Goal: Task Accomplishment & Management: Manage account settings

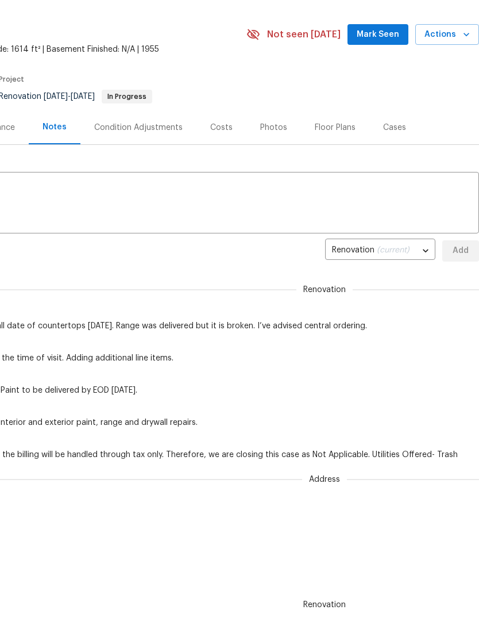
scroll to position [0, 170]
click at [463, 42] on span "Actions" at bounding box center [447, 35] width 45 height 14
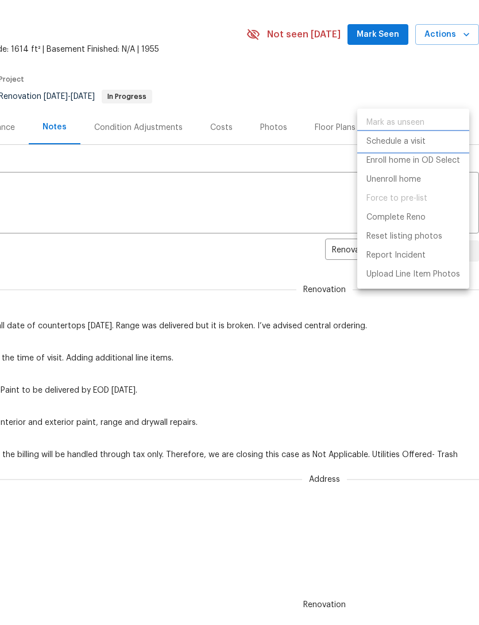
click at [414, 140] on p "Schedule a visit" at bounding box center [396, 142] width 59 height 12
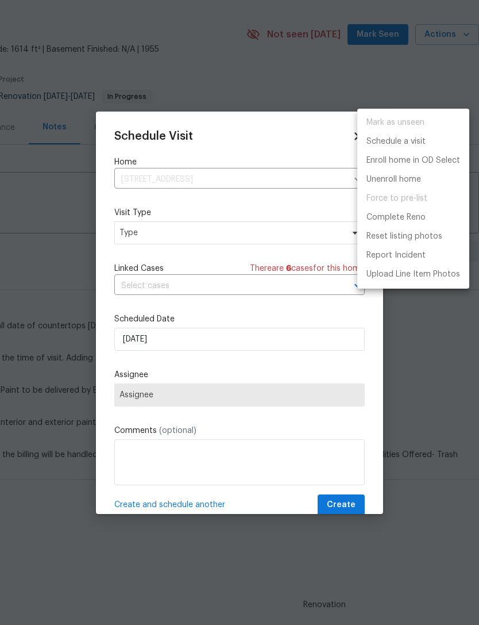
click at [251, 236] on div at bounding box center [239, 312] width 479 height 625
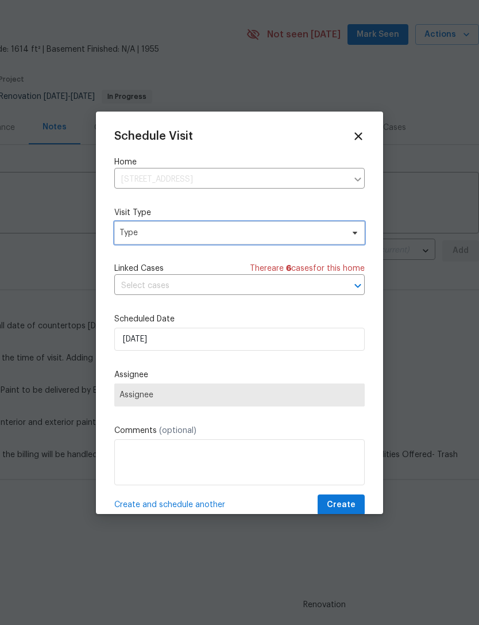
click at [314, 230] on span "Type" at bounding box center [231, 232] width 223 height 11
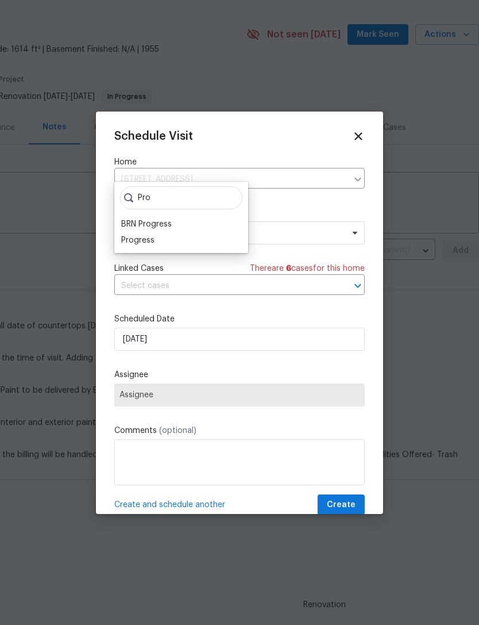
type input "Pro"
click at [151, 246] on div "Progress" at bounding box center [137, 239] width 33 height 11
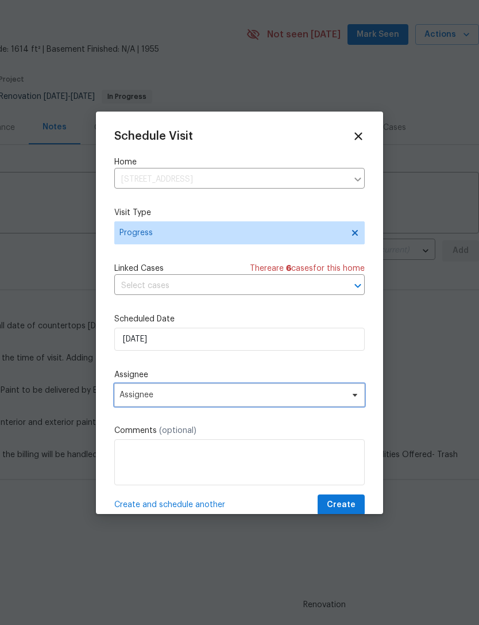
click at [165, 395] on span "Assignee" at bounding box center [232, 394] width 225 height 9
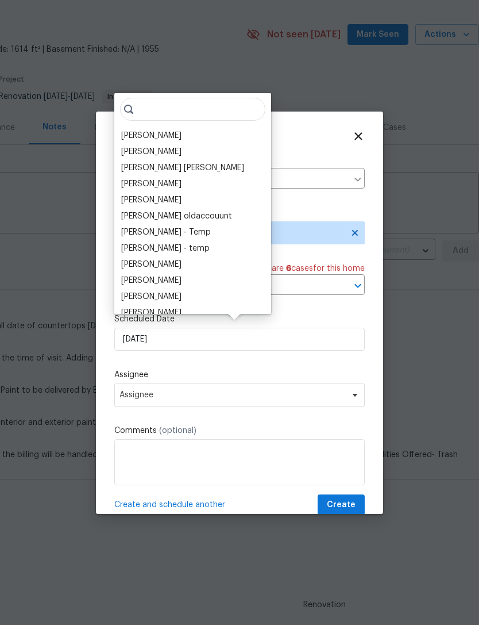
click at [174, 141] on div "[PERSON_NAME]" at bounding box center [151, 135] width 60 height 11
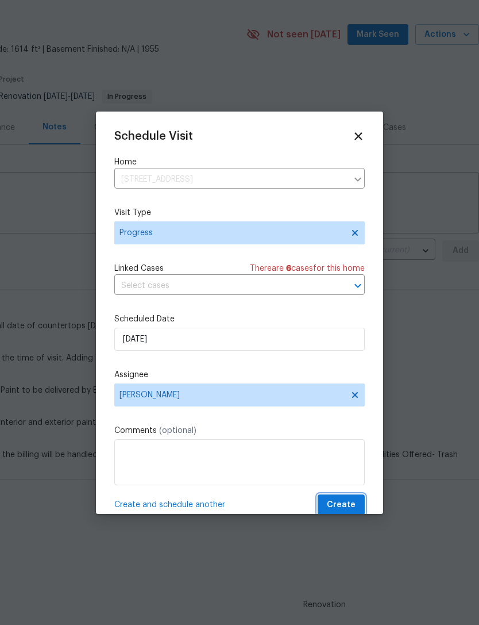
click at [341, 504] on span "Create" at bounding box center [341, 505] width 29 height 14
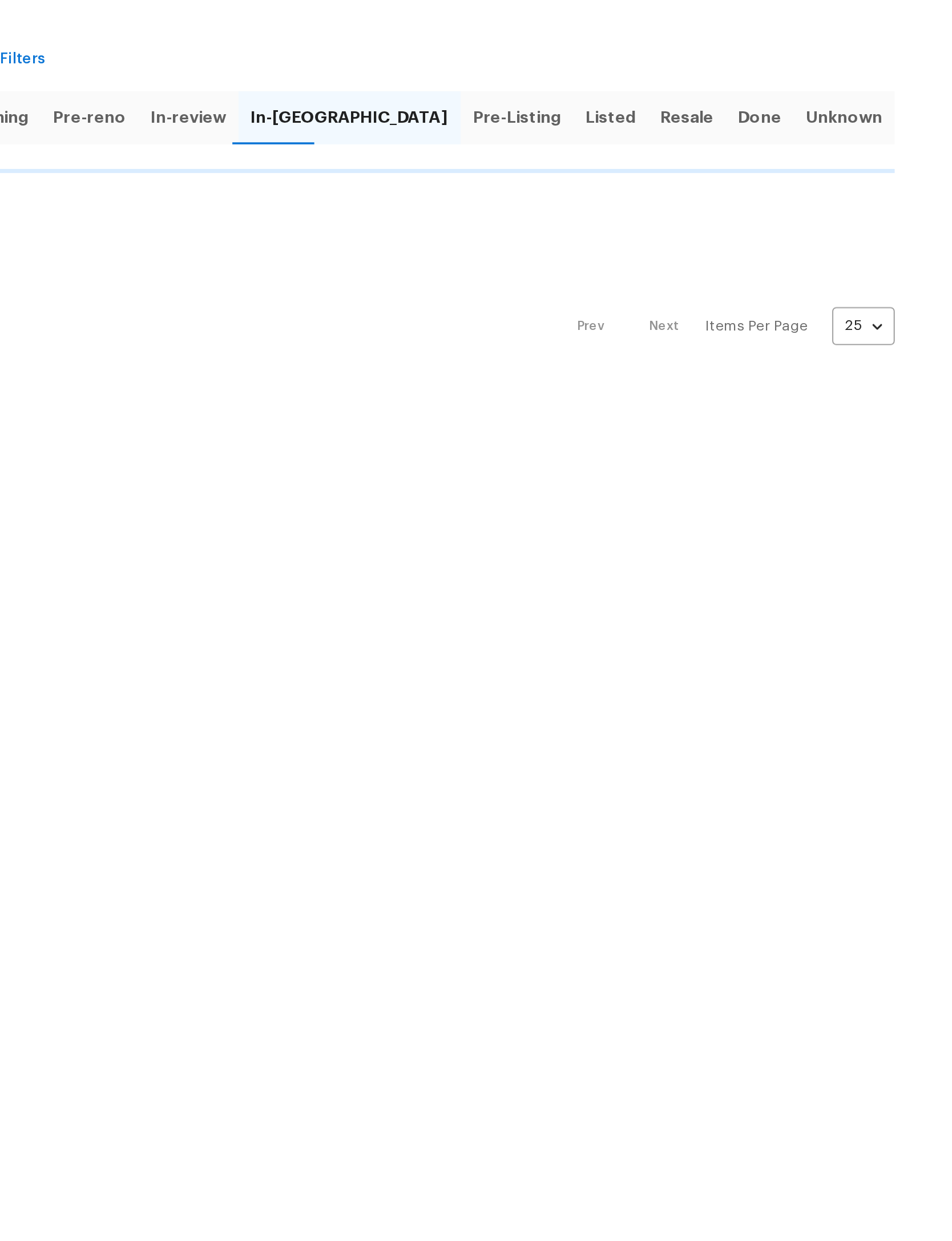
scroll to position [68, 240]
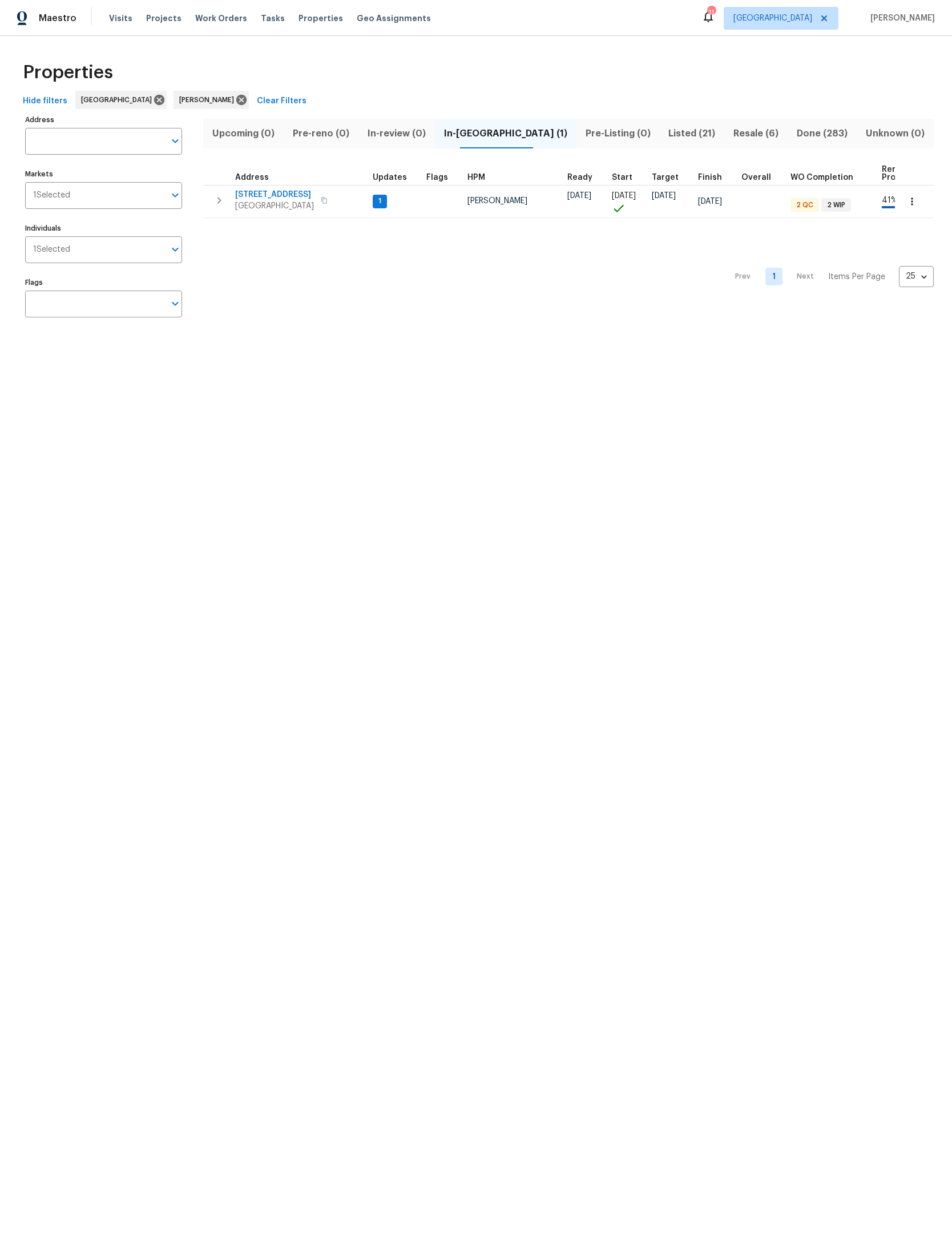
click at [108, 123] on label "Address" at bounding box center [103, 119] width 157 height 7
click at [108, 128] on input "Address" at bounding box center [94, 141] width 140 height 27
type input "Wilson neck"
click at [114, 174] on li "85735 Wilson Neck Rd Yulee FL 32097" at bounding box center [103, 180] width 157 height 31
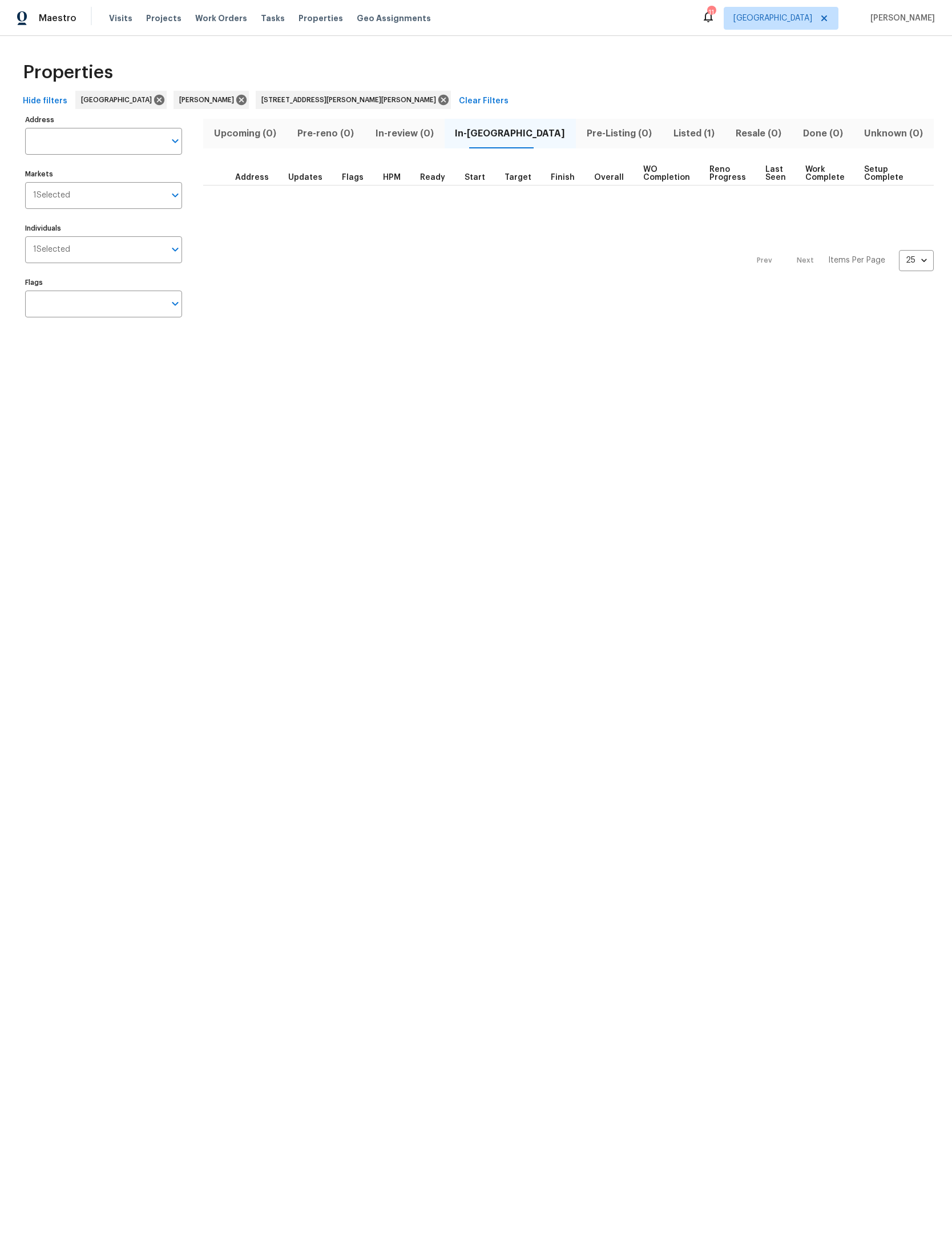
type input "85735 Wilson Neck Rd Yulee FL 32097"
click at [678, 120] on button "Listed (1)" at bounding box center [700, 134] width 61 height 30
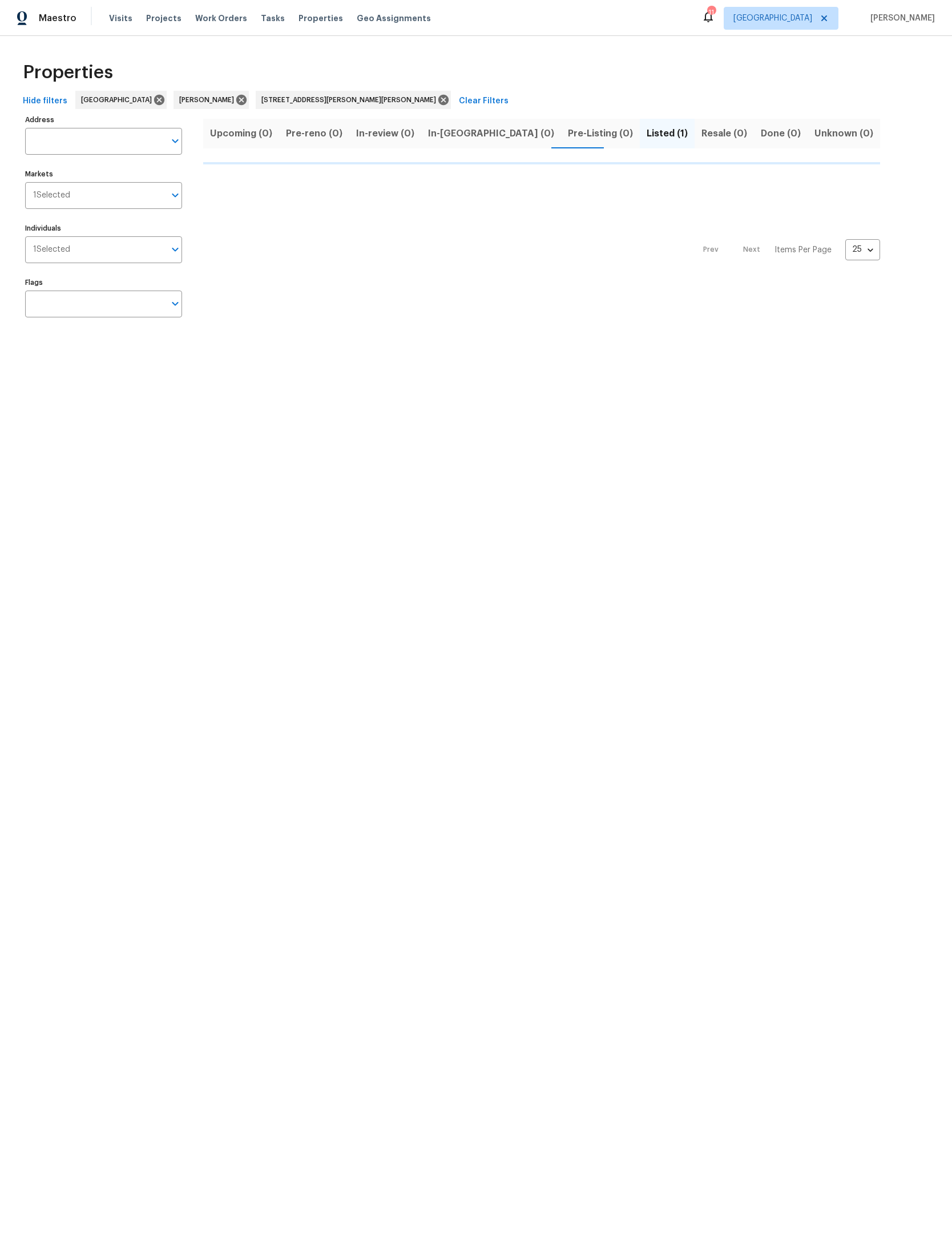
type input "85735 Wilson Neck Rd Yulee FL 32097"
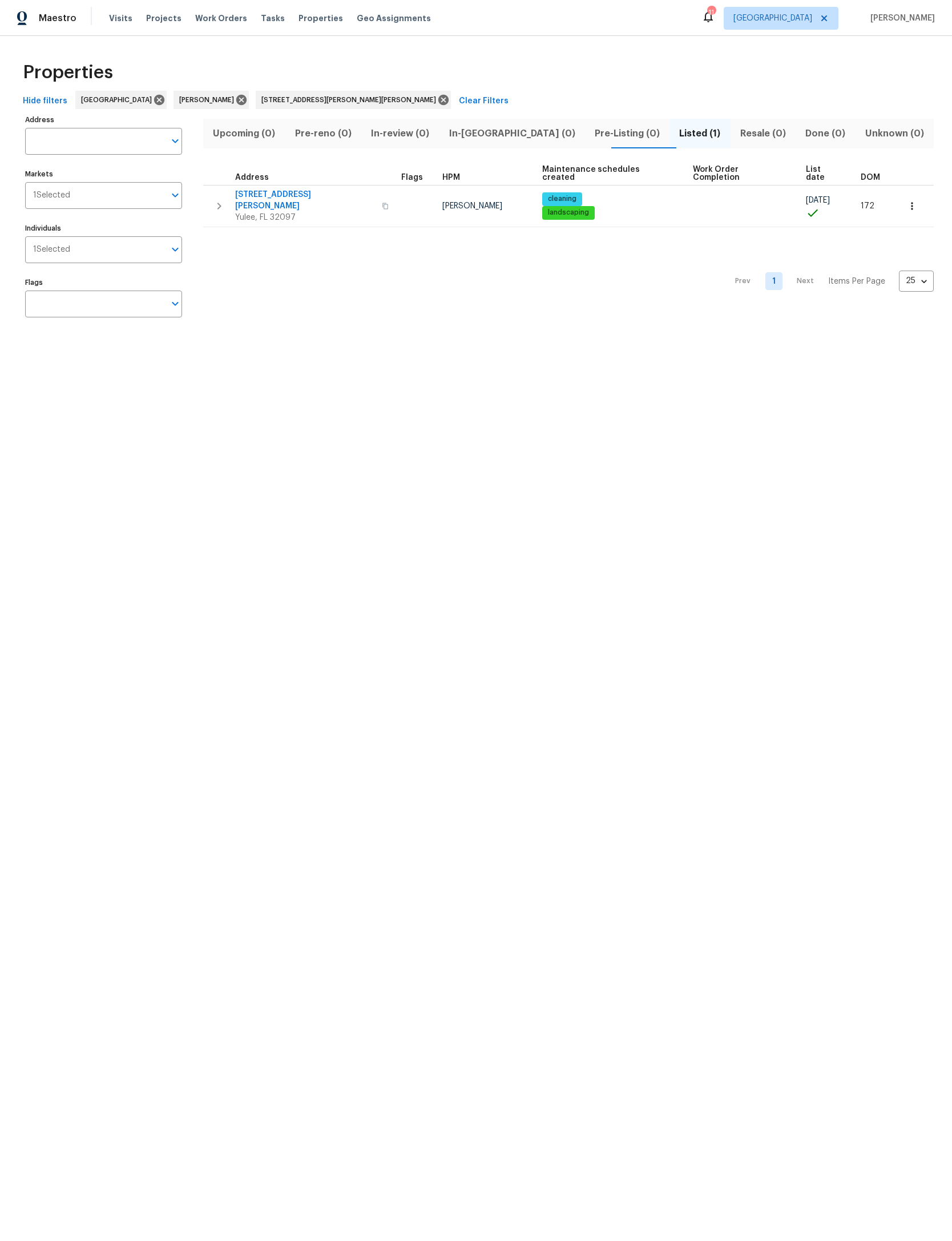
type input "85735 Wilson Neck Rd Yulee FL 32097"
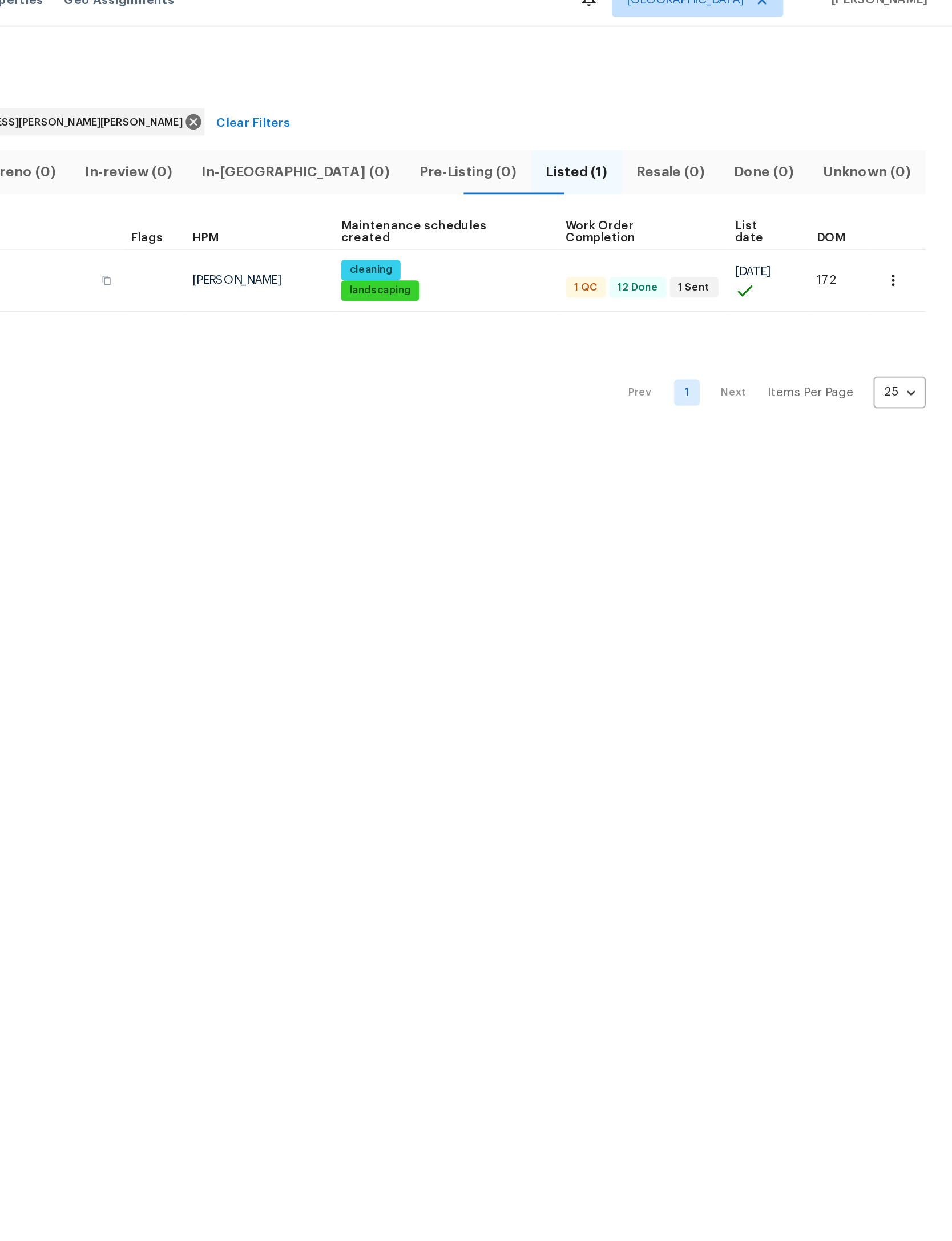
click at [899, 194] on button "button" at bounding box center [911, 206] width 25 height 25
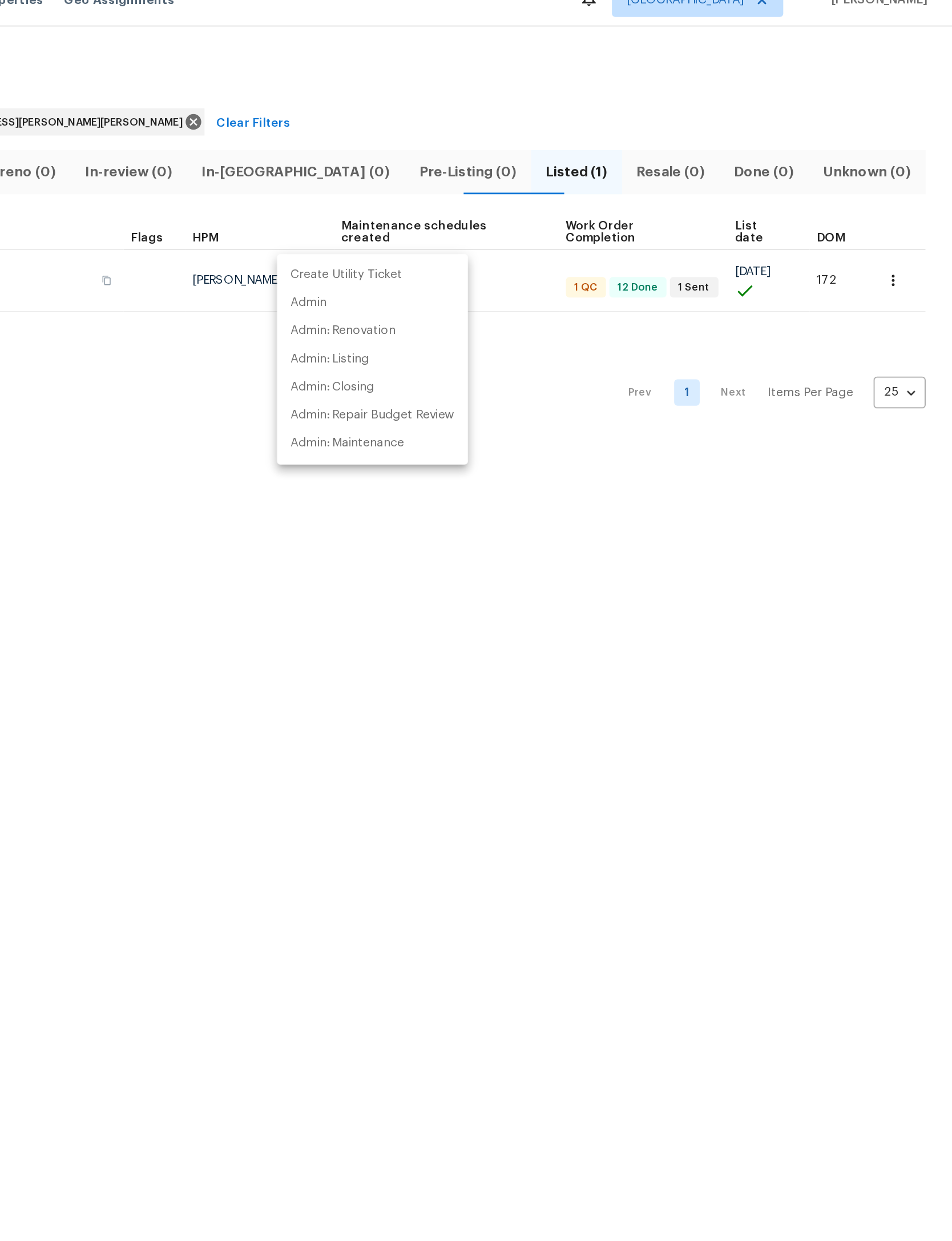
click at [369, 262] on div at bounding box center [476, 620] width 952 height 1241
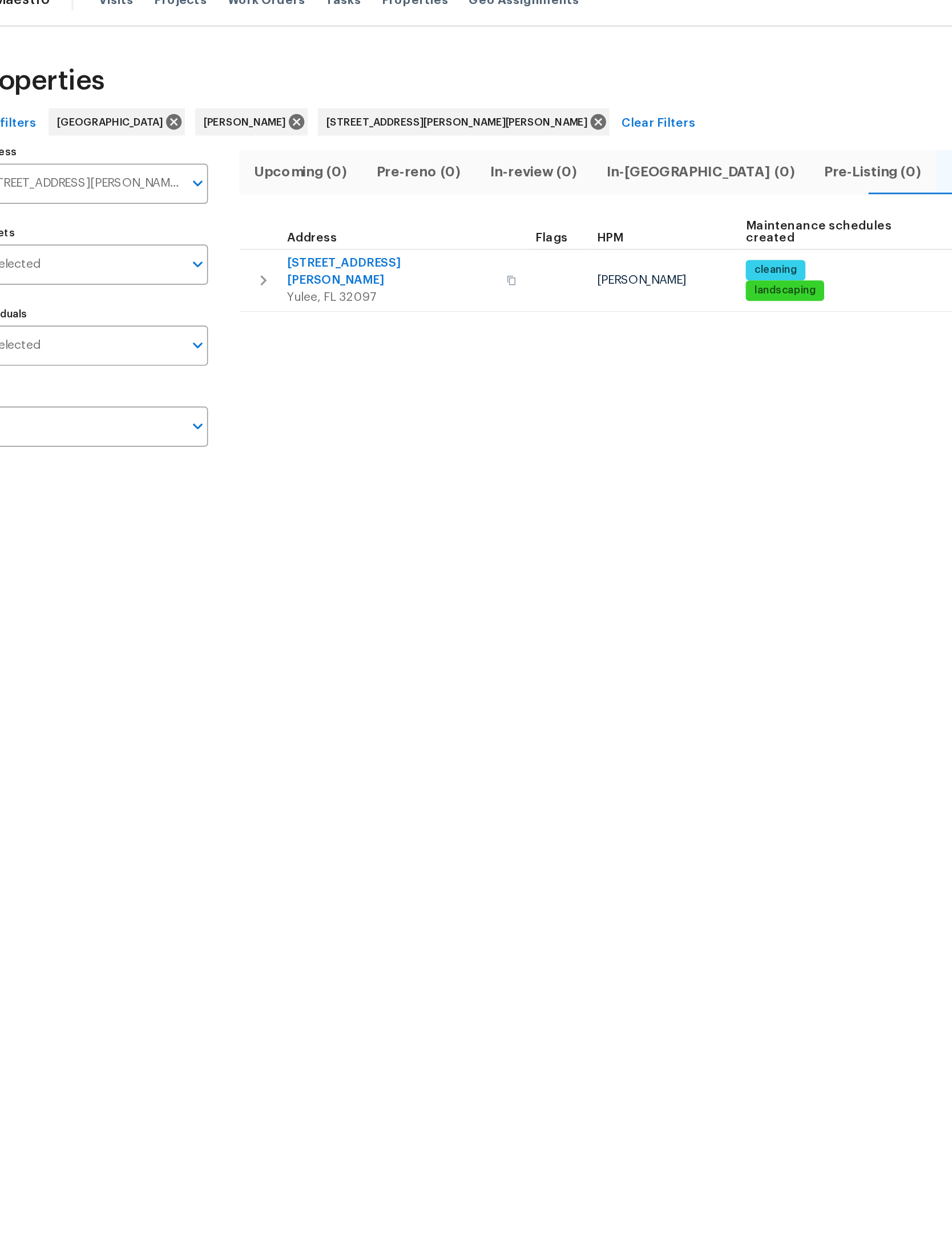
click at [218, 203] on icon "button" at bounding box center [220, 206] width 4 height 7
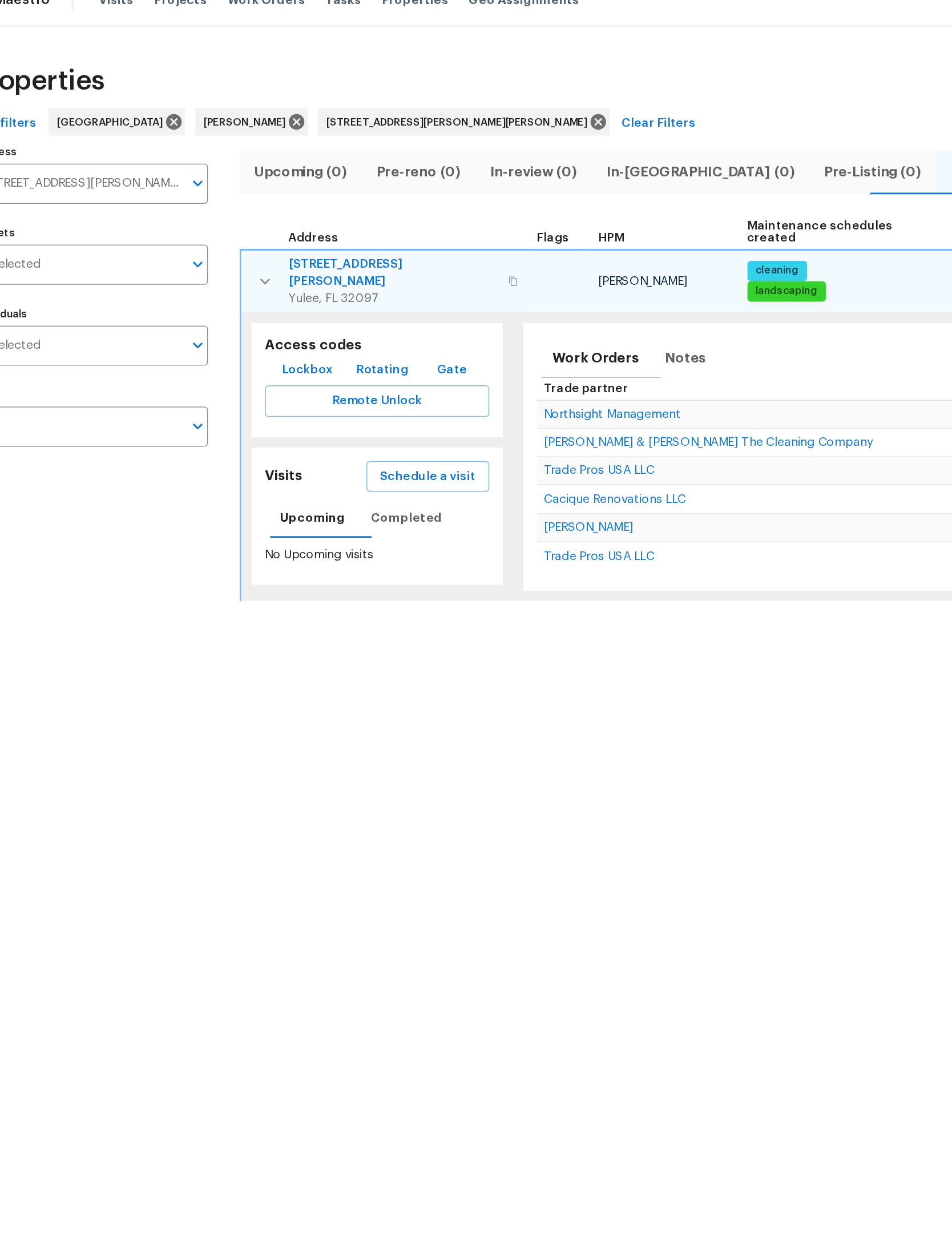
click at [297, 331] on span "Schedule a visit" at bounding box center [329, 338] width 64 height 14
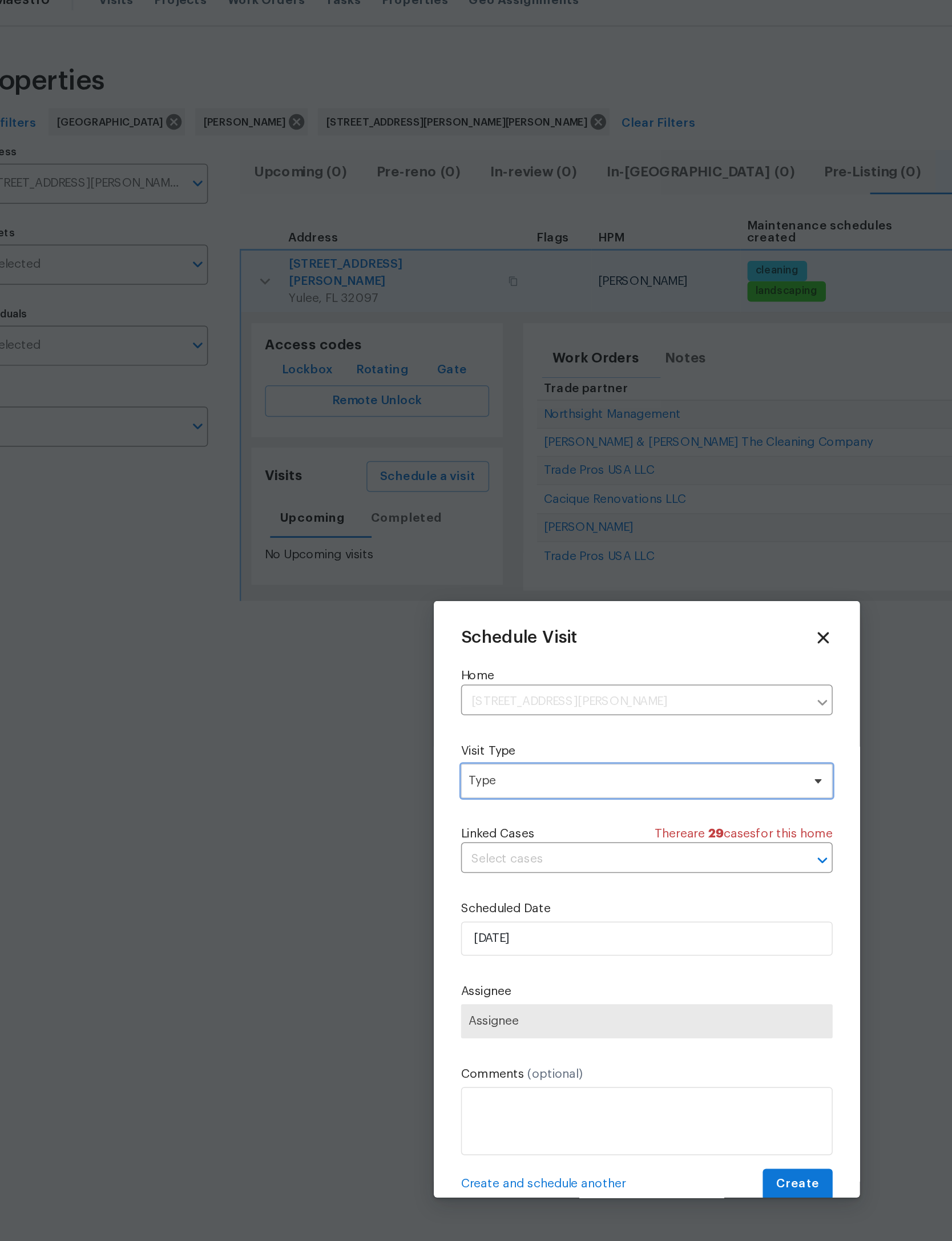
click at [453, 536] on span "Type" at bounding box center [467, 541] width 222 height 11
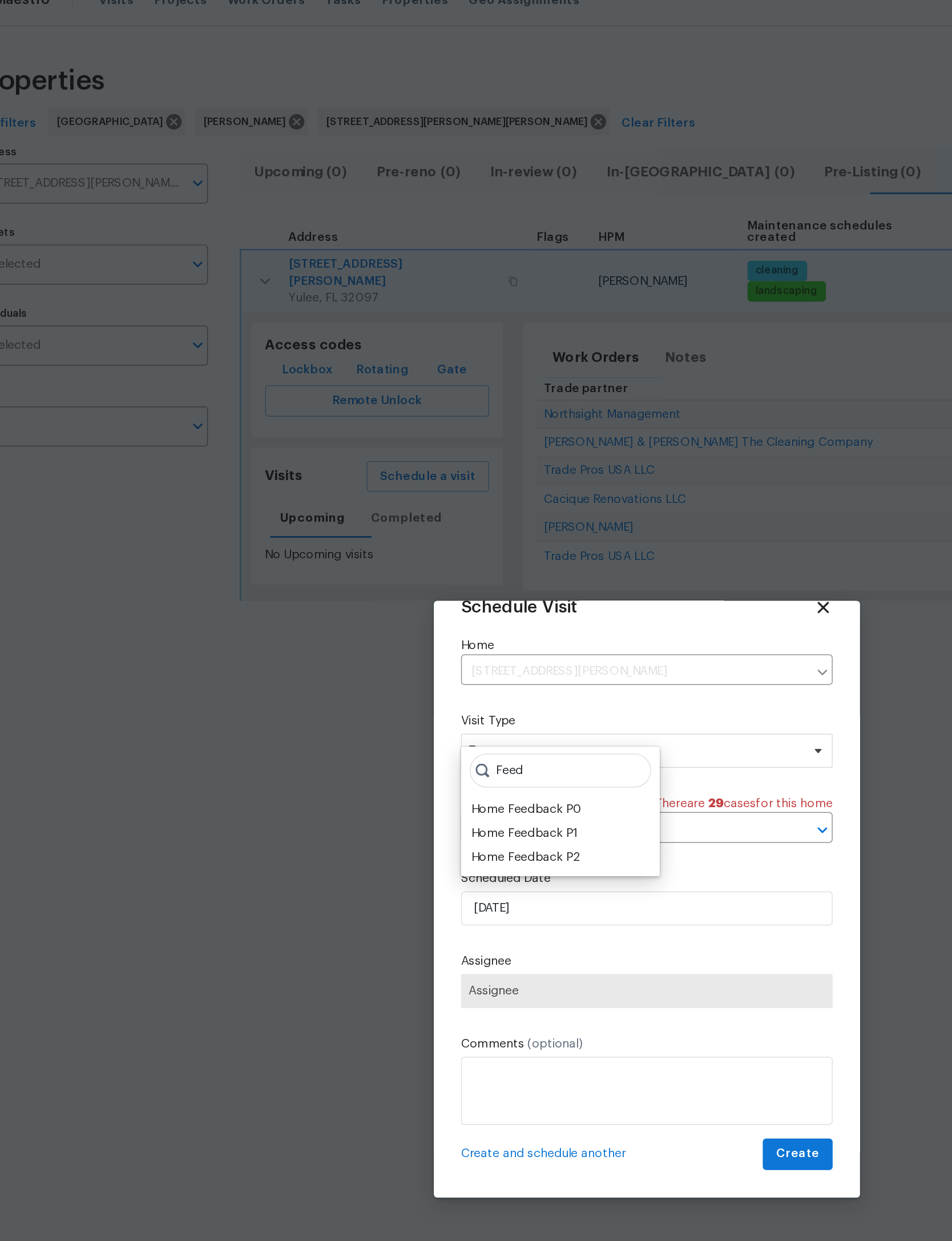
scroll to position [38, 0]
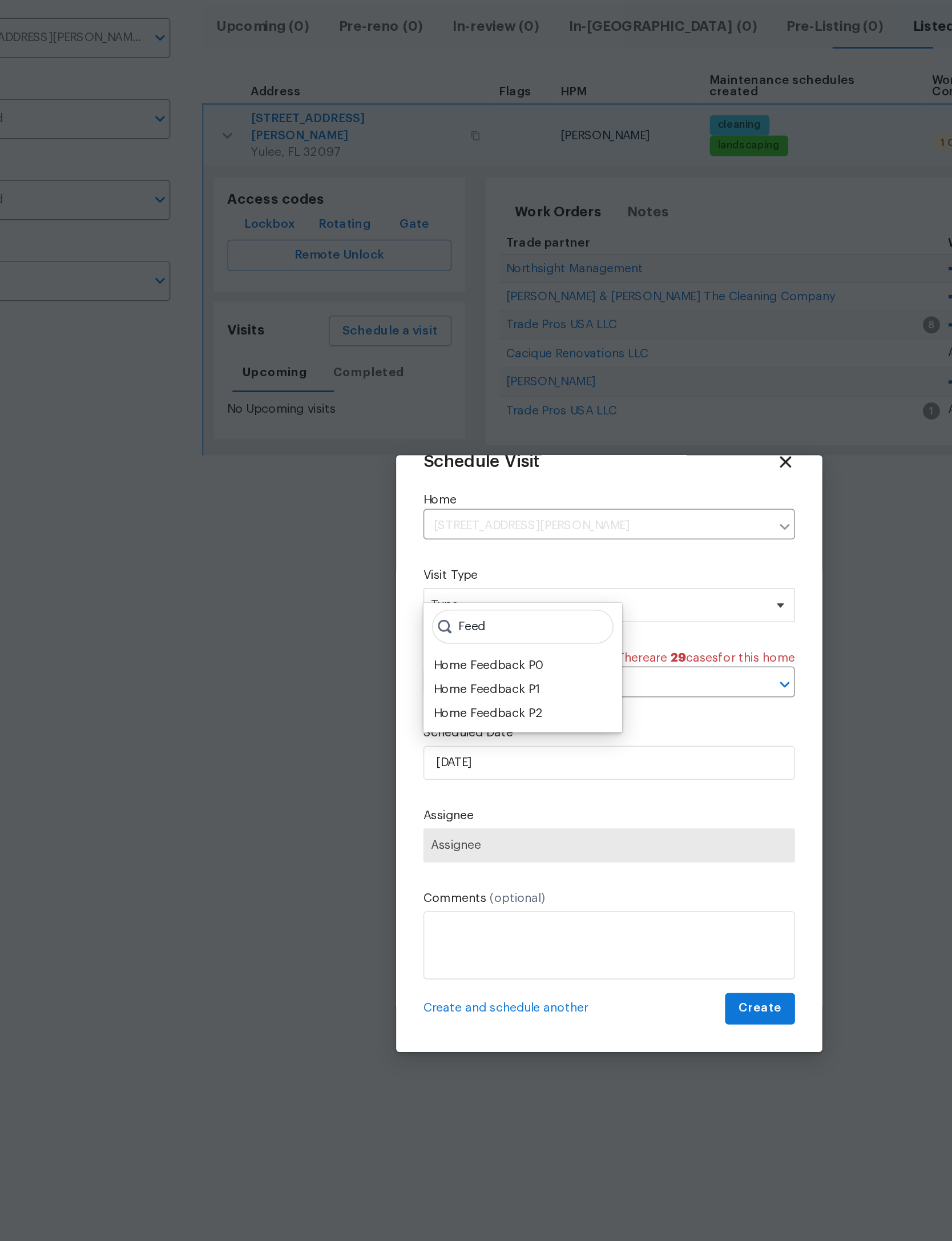
type input "Feed"
click at [359, 588] on div "Home Feedback P2" at bounding box center [396, 593] width 74 height 11
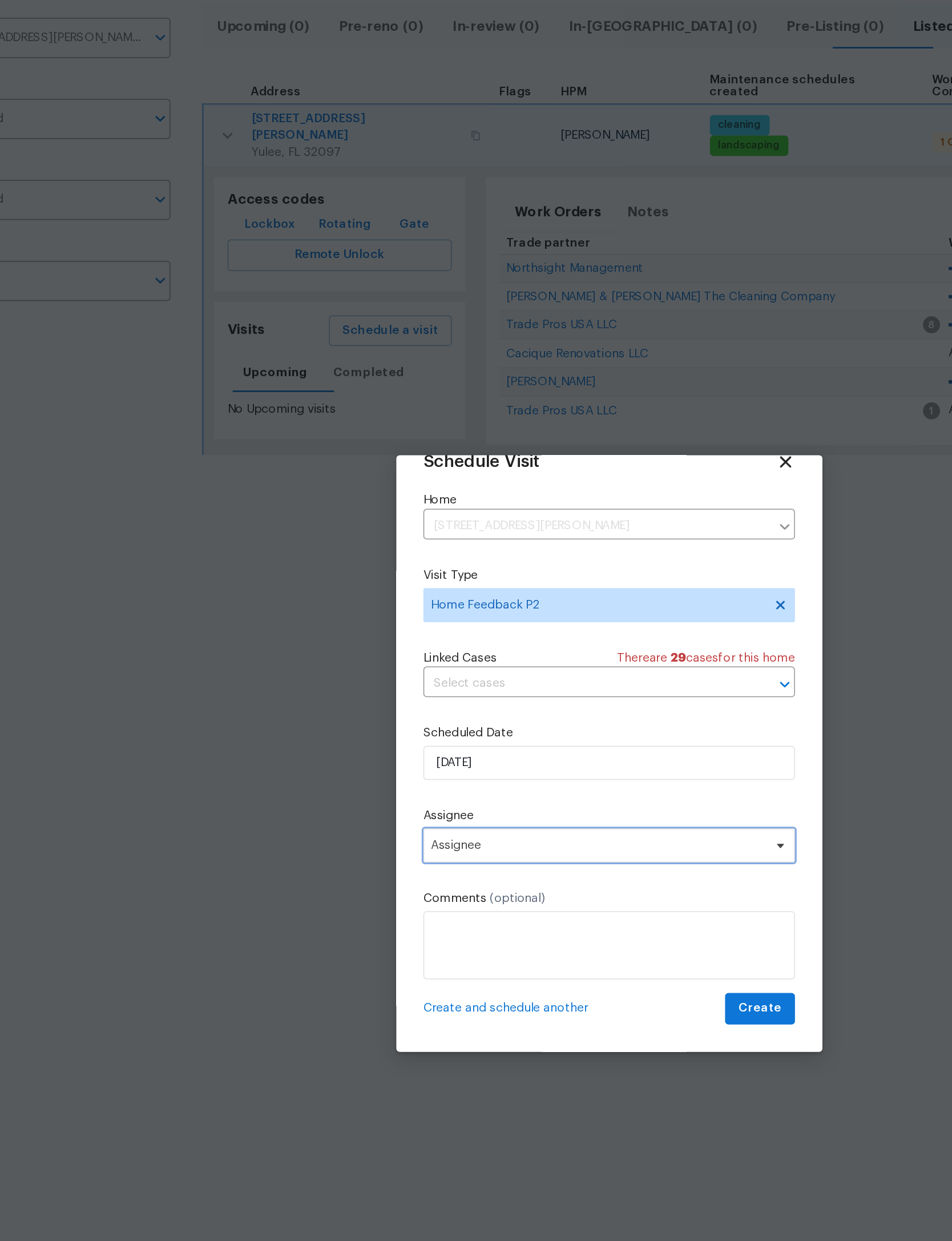
click at [385, 678] on span "Assignee" at bounding box center [468, 682] width 224 height 9
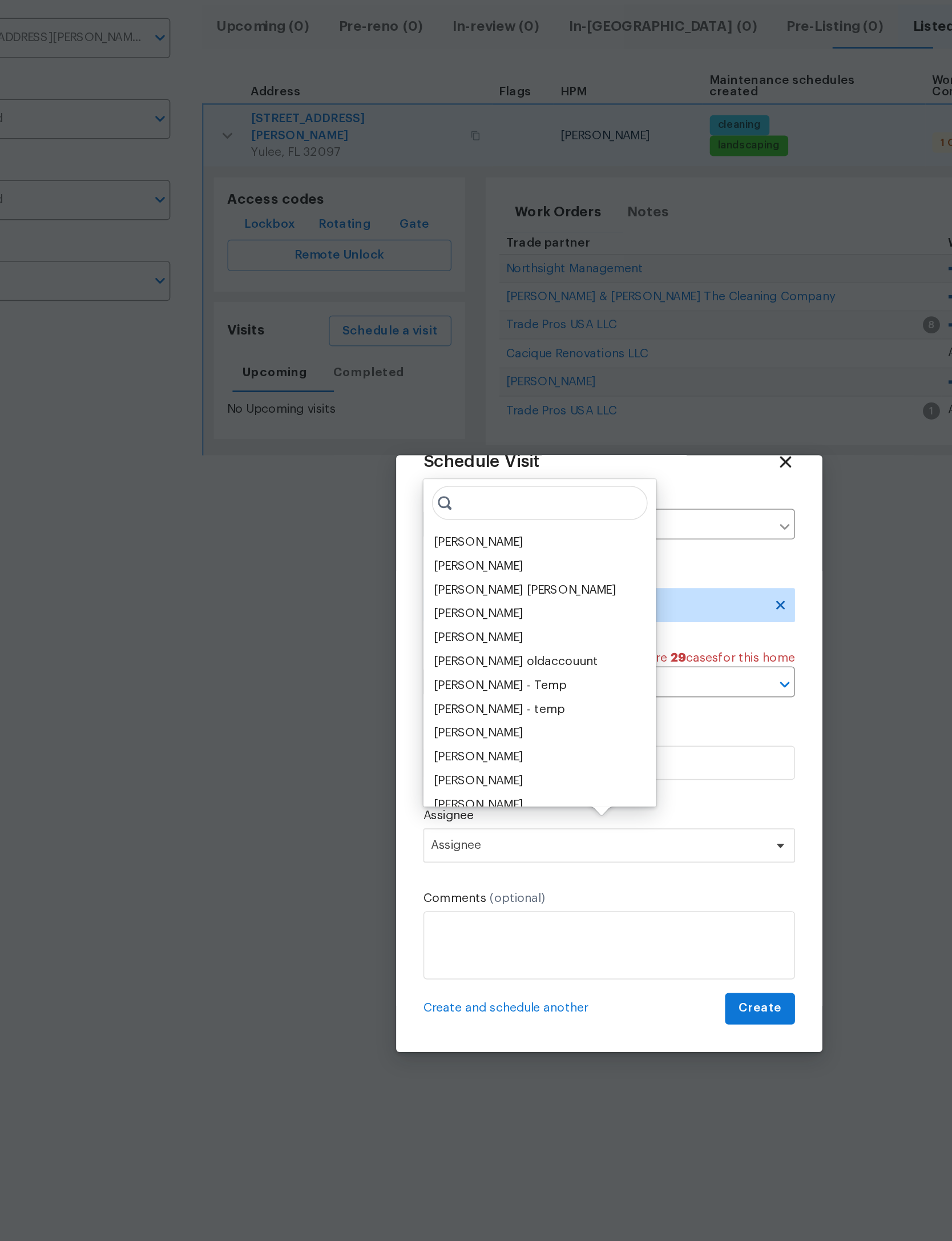
click at [358, 441] on input "search" at bounding box center [429, 452] width 144 height 23
click at [359, 473] on div "[PERSON_NAME]" at bounding box center [389, 478] width 60 height 11
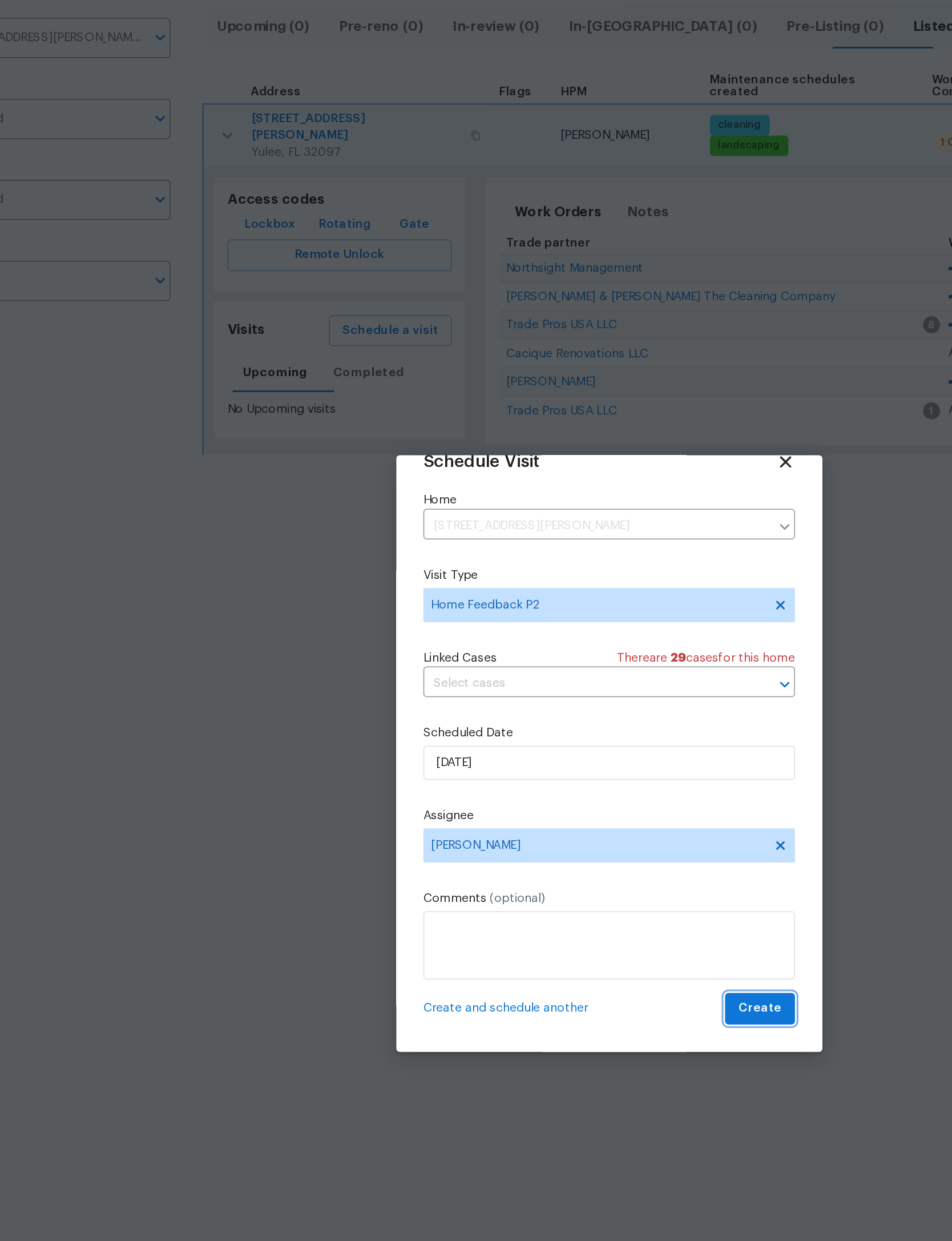
click at [563, 784] on span "Create" at bounding box center [577, 791] width 29 height 14
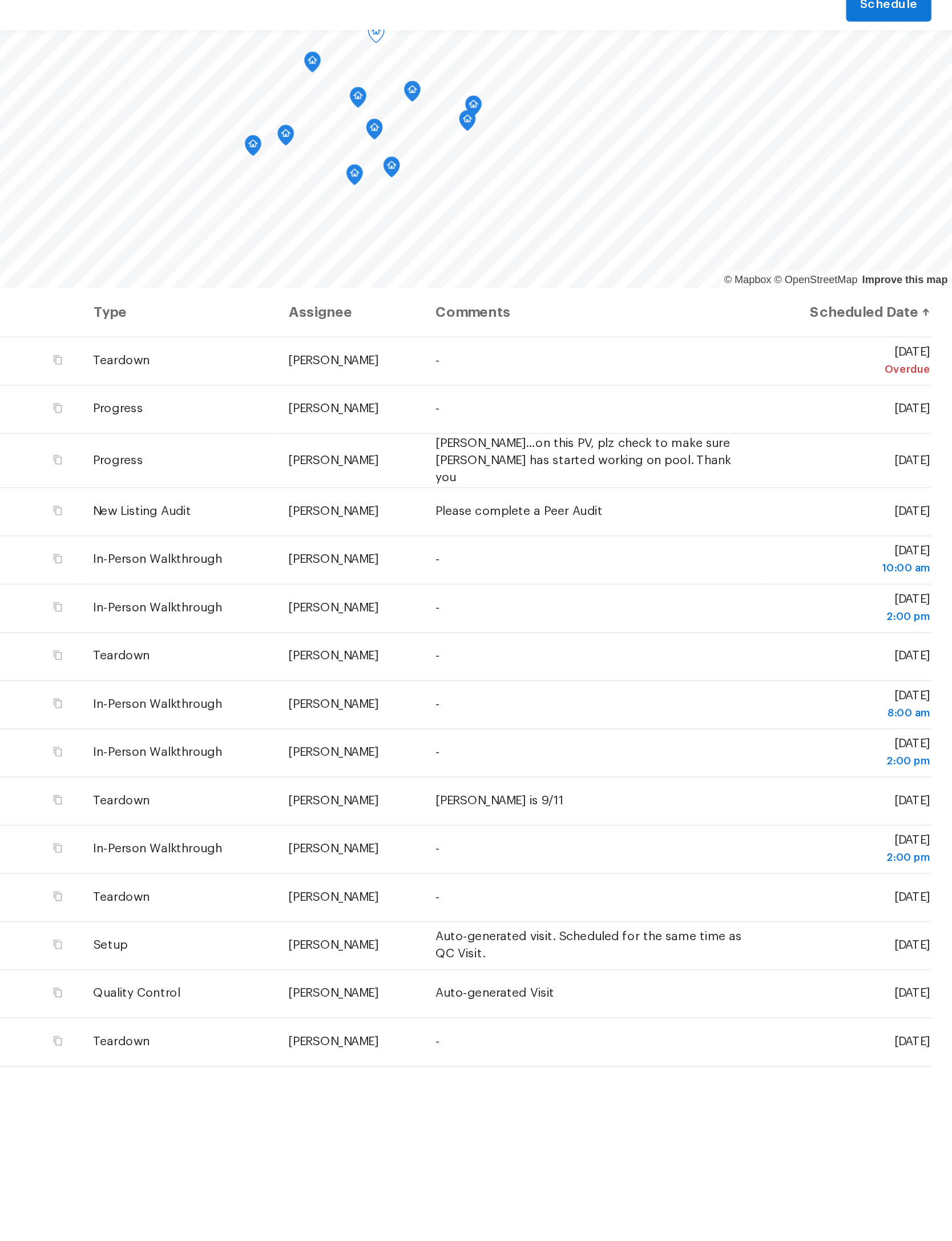
click at [0, 0] on span at bounding box center [0, 0] width 0 height 0
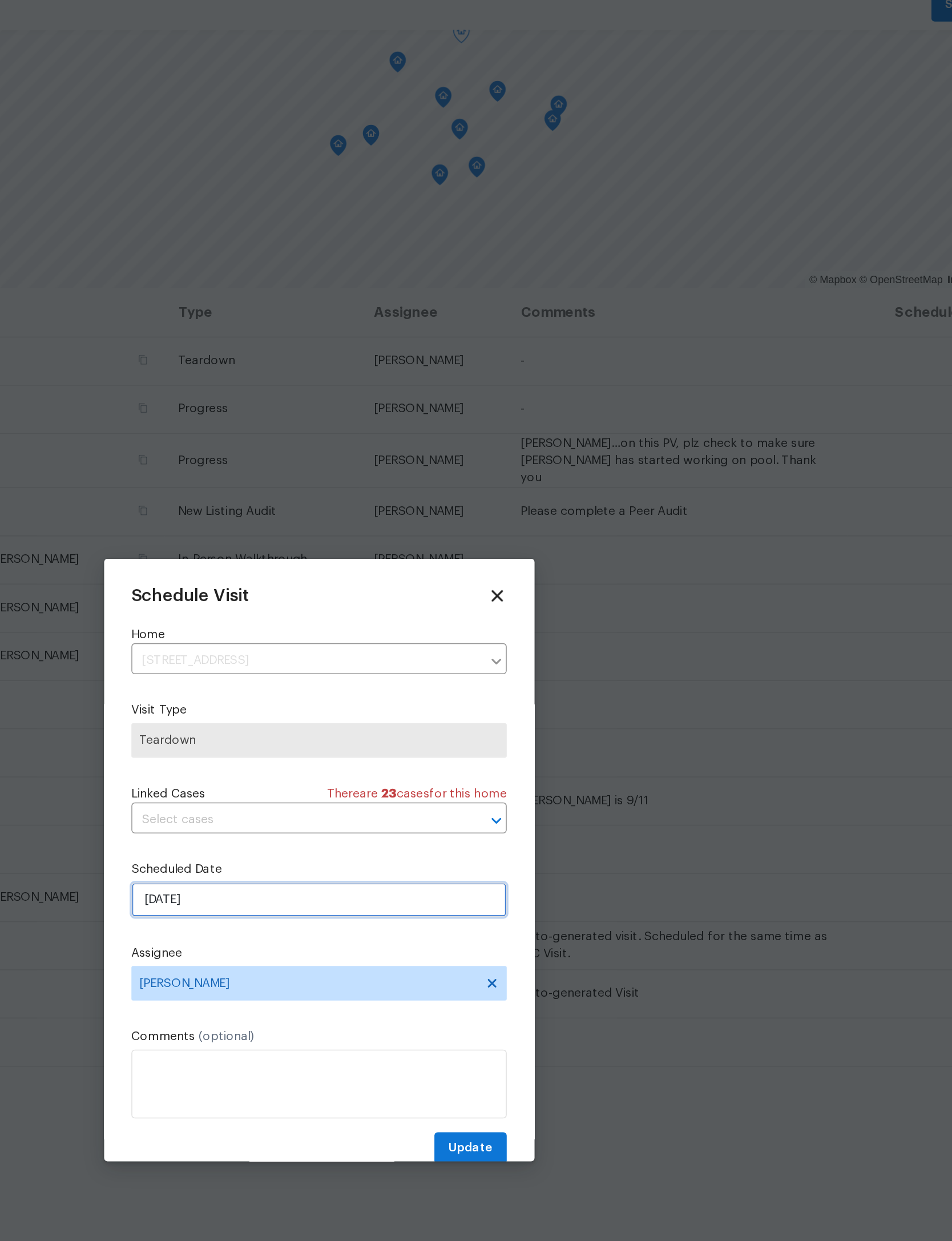
click at [352, 635] on input "9/7/2025" at bounding box center [476, 646] width 249 height 23
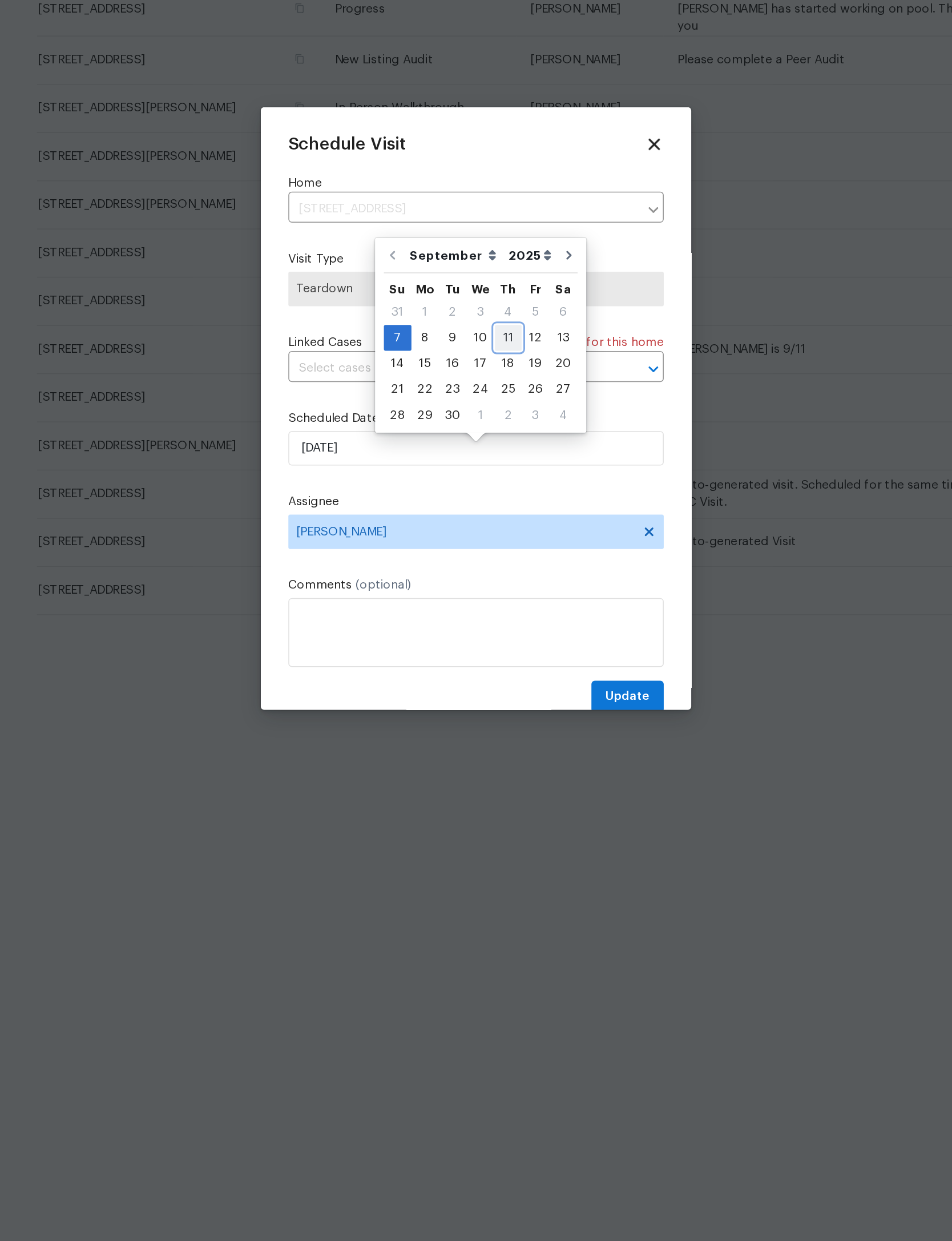
click at [489, 565] on div "11" at bounding box center [498, 573] width 18 height 16
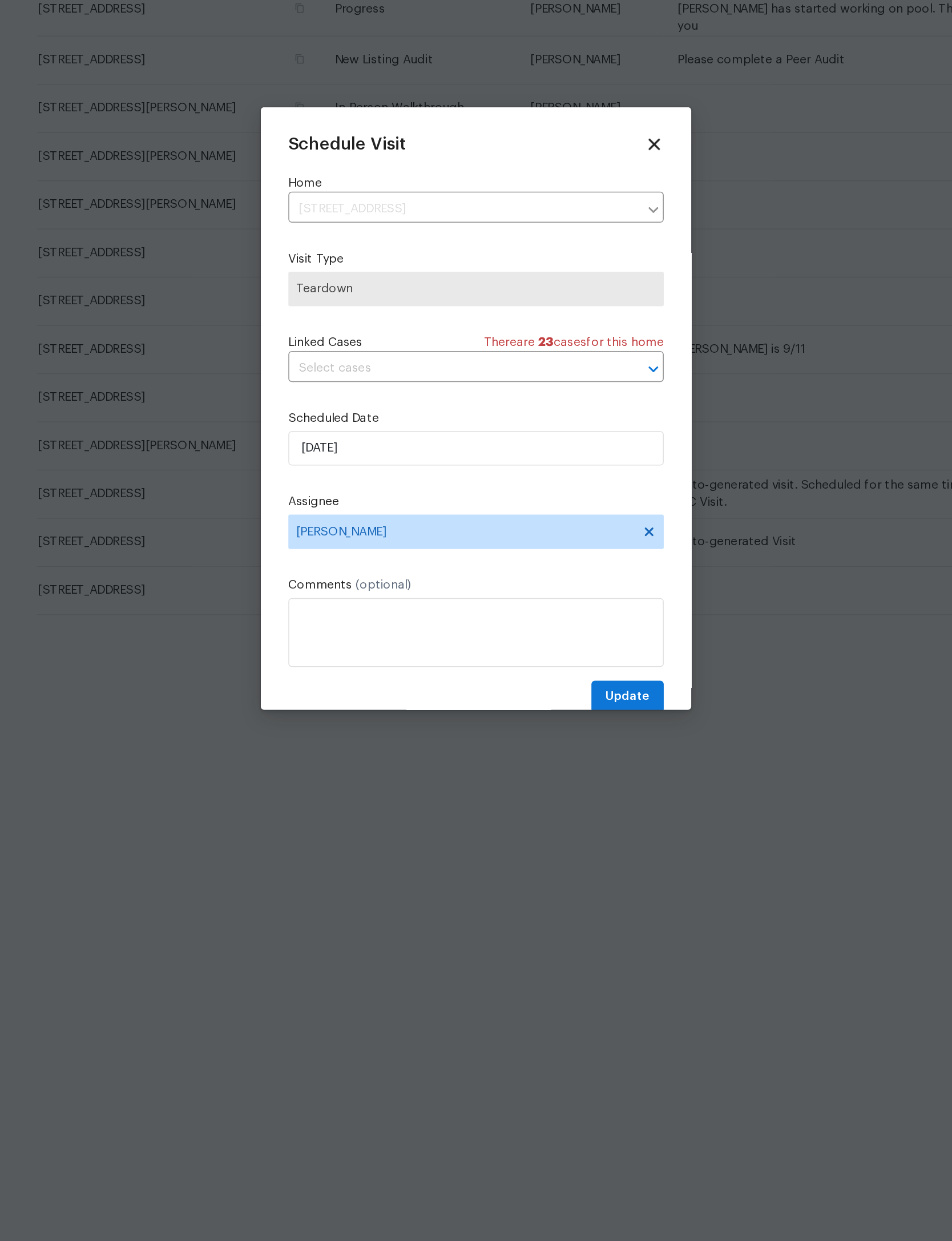
type input "9/11/2025"
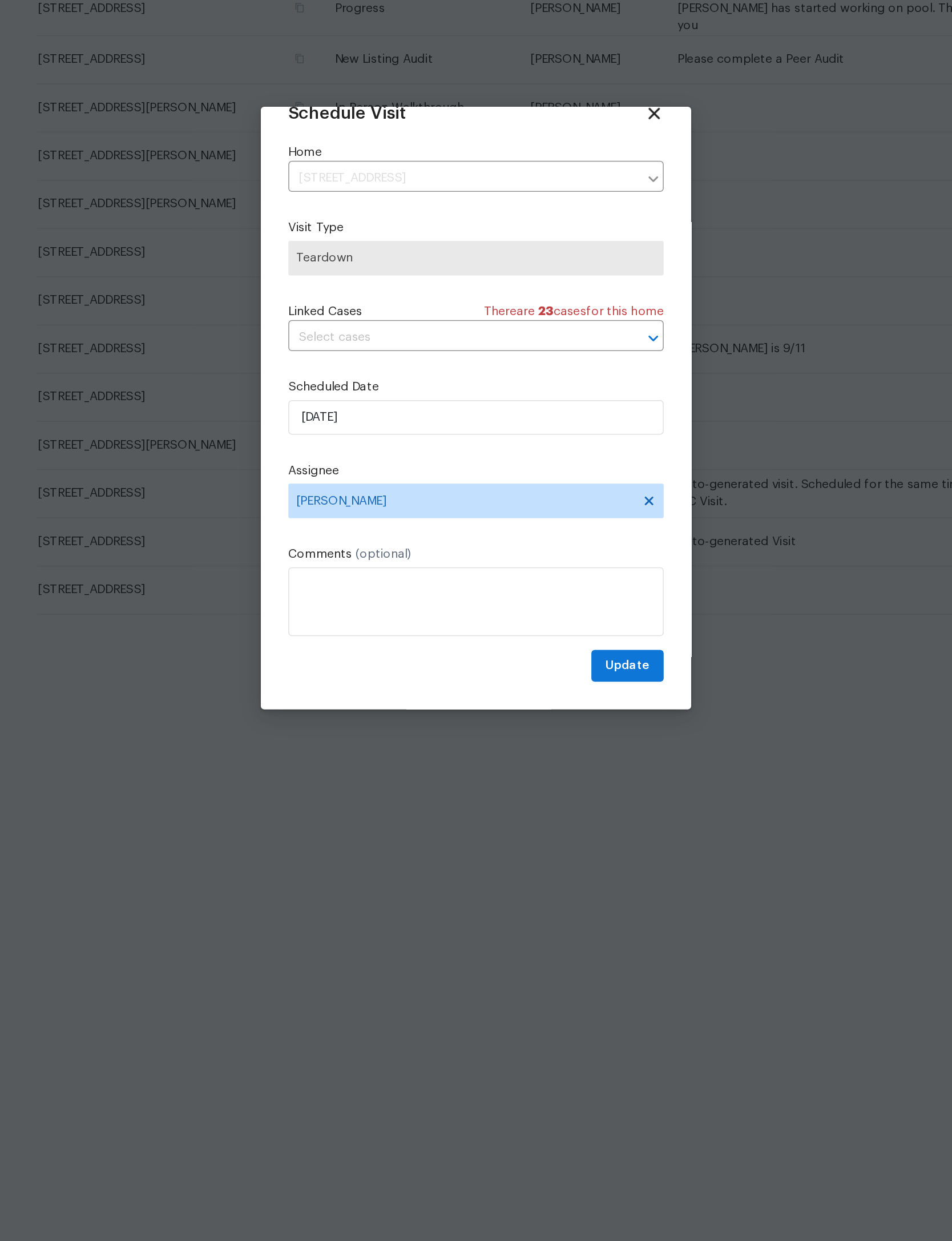
scroll to position [38, 0]
click at [561, 784] on span "Update" at bounding box center [576, 791] width 30 height 14
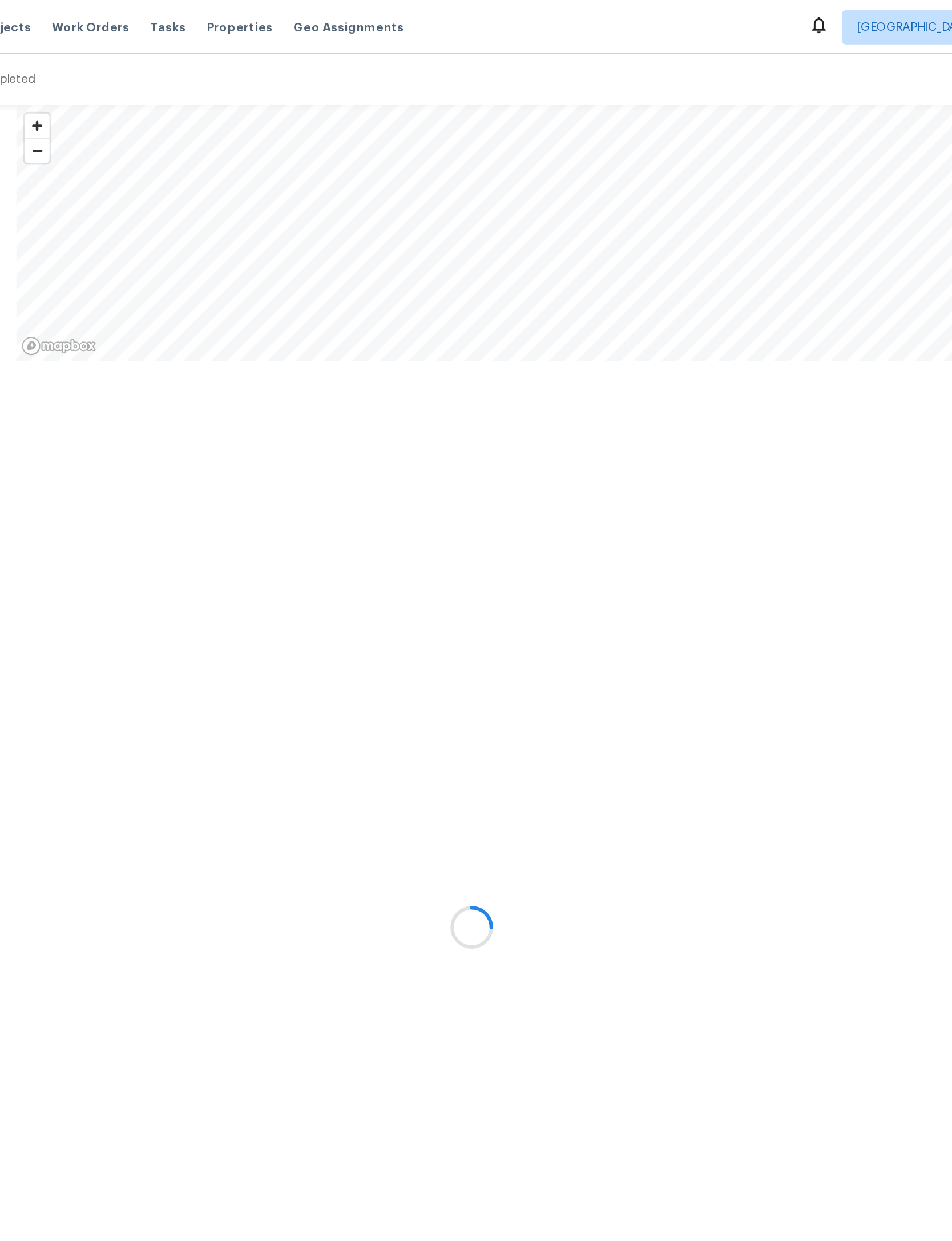
scroll to position [0, 160]
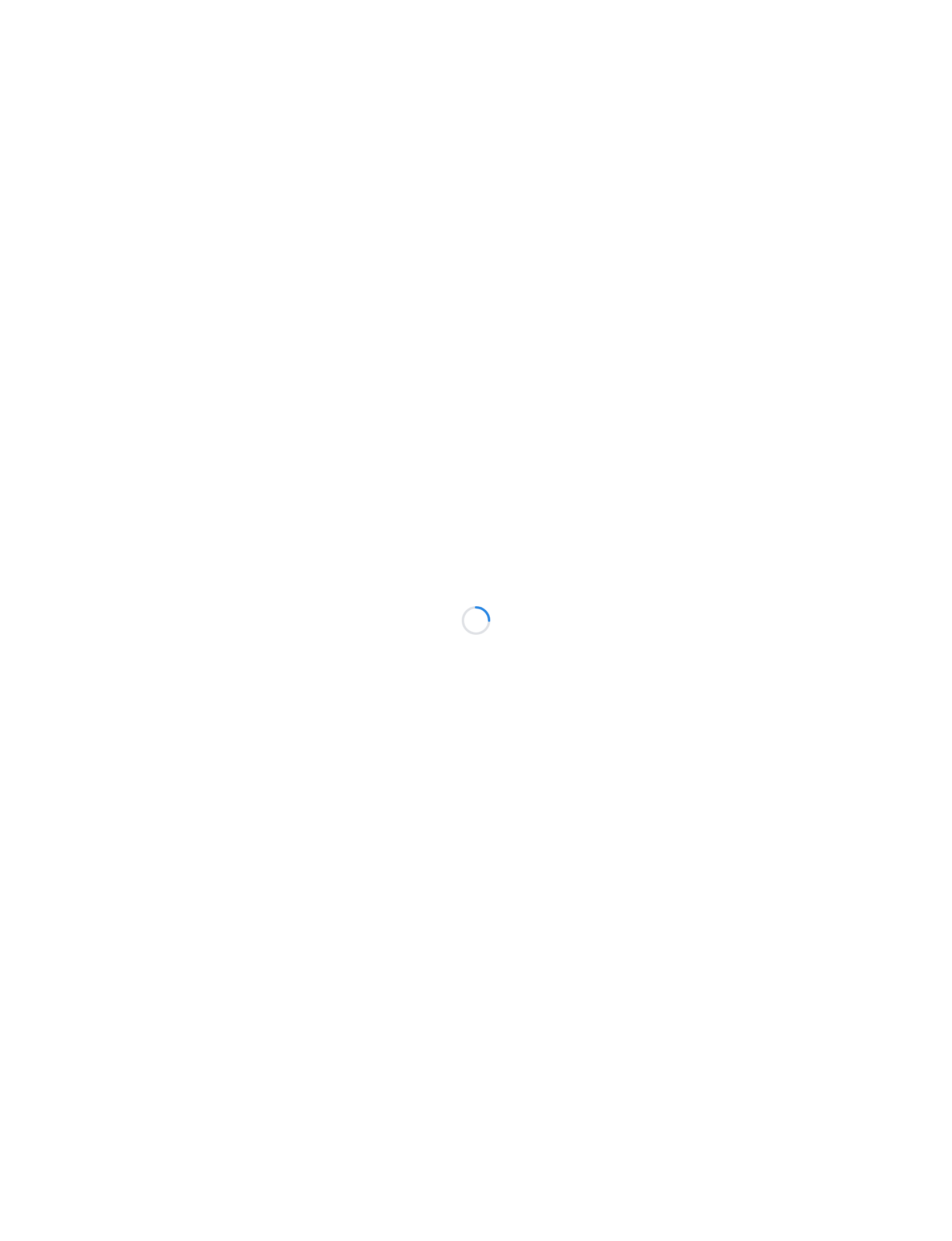
scroll to position [84, 209]
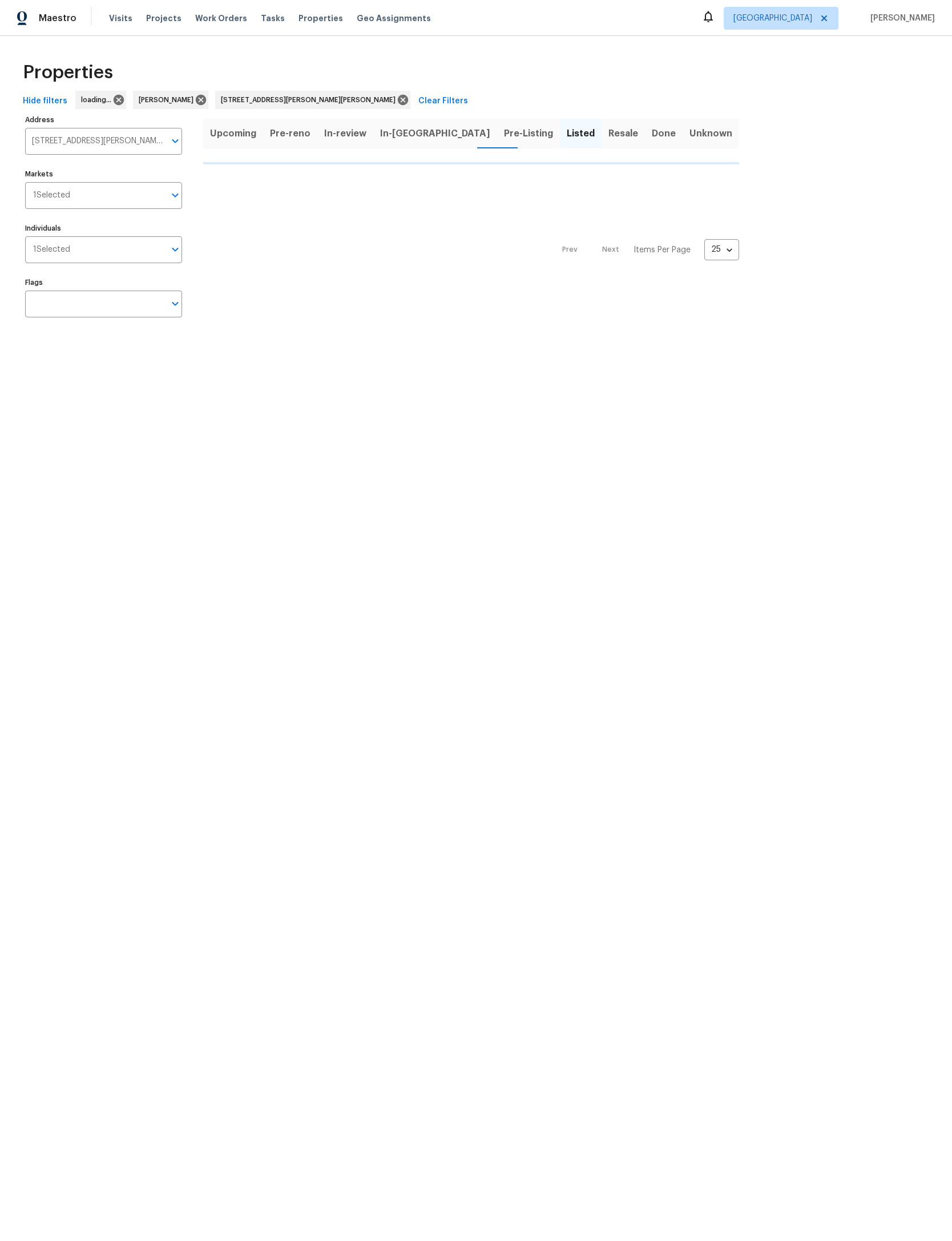
scroll to position [0, 68]
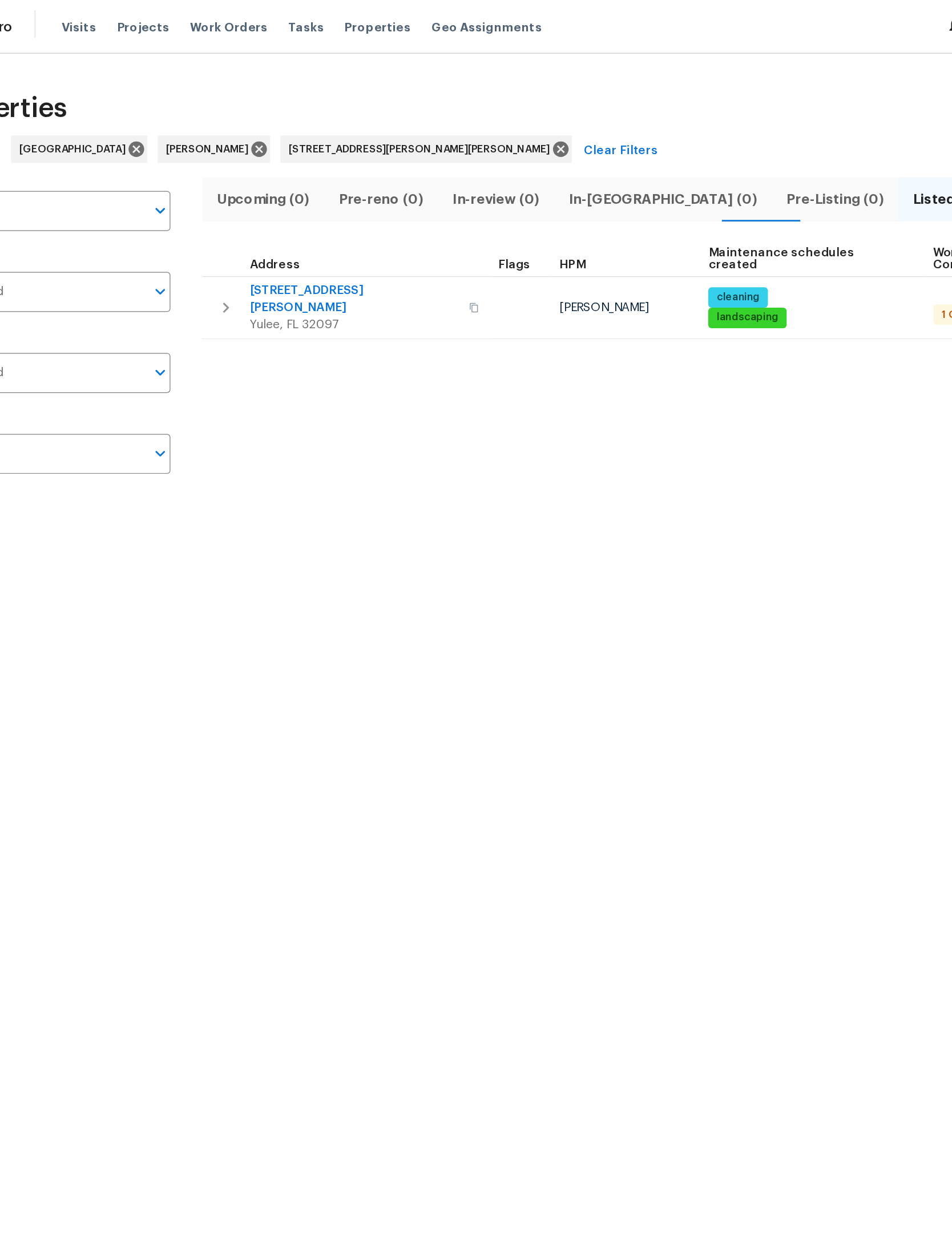
type input "[STREET_ADDRESS][PERSON_NAME][PERSON_NAME]"
